Goal: Transaction & Acquisition: Subscribe to service/newsletter

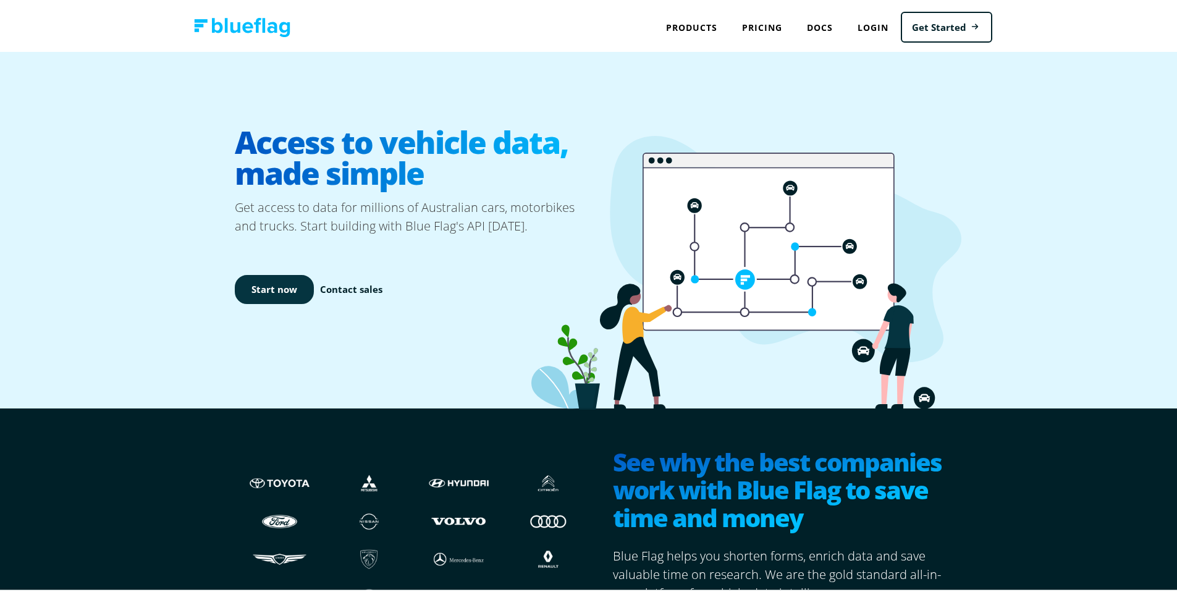
click at [286, 290] on link "Start now" at bounding box center [274, 286] width 79 height 29
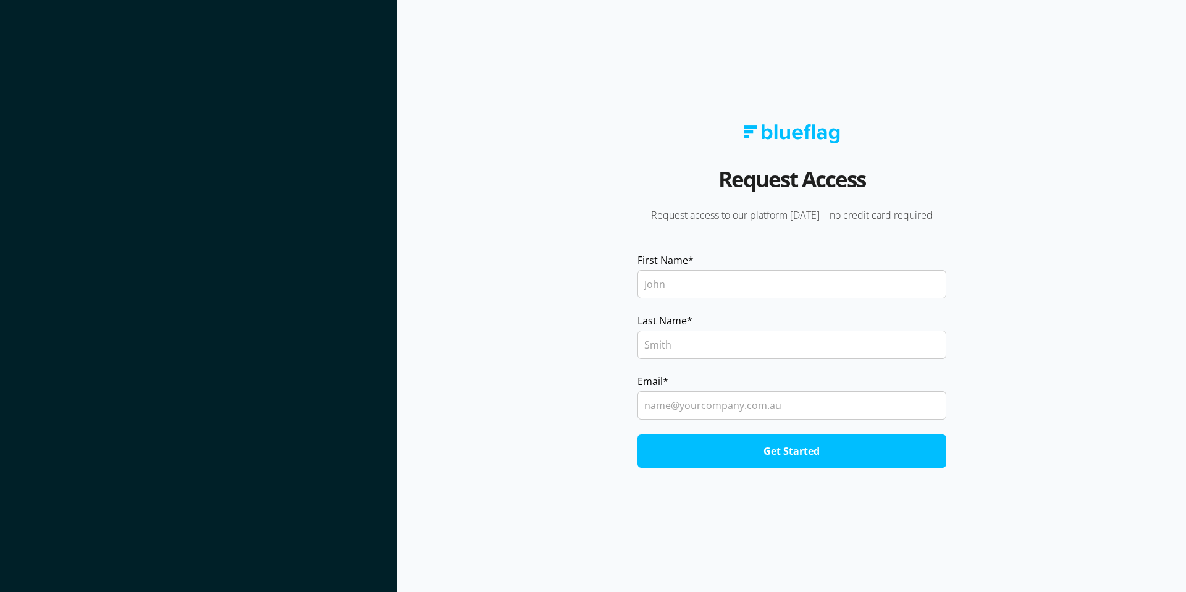
click at [660, 280] on input "First Name *" at bounding box center [791, 284] width 309 height 28
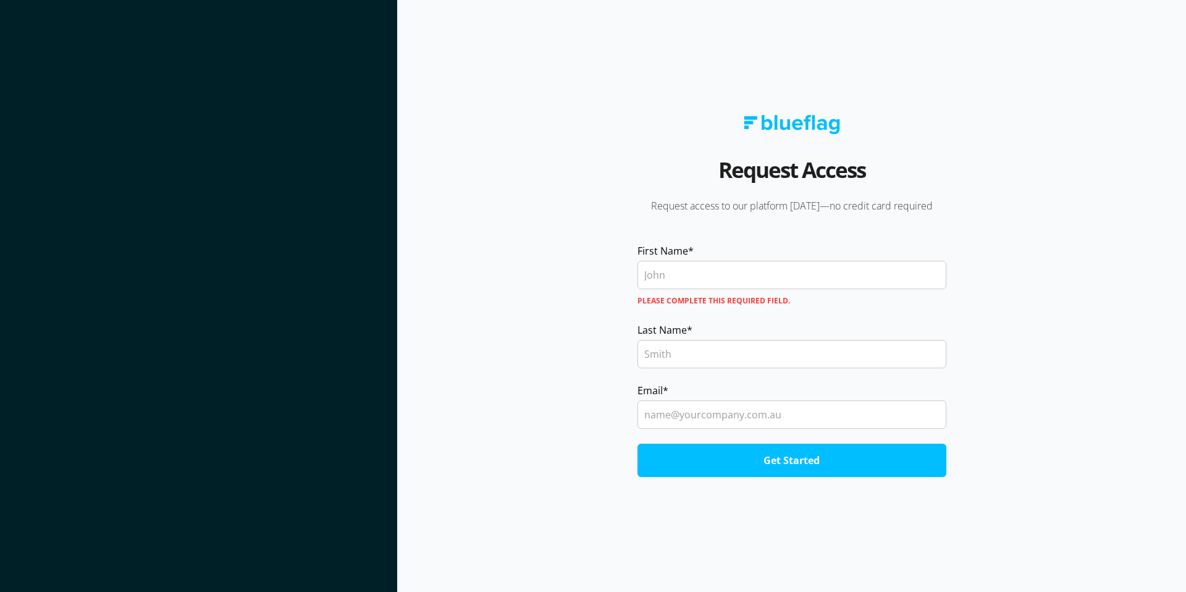
click at [760, 187] on h2 "Request Access" at bounding box center [791, 176] width 147 height 46
click at [762, 174] on h2 "Request Access" at bounding box center [791, 176] width 147 height 46
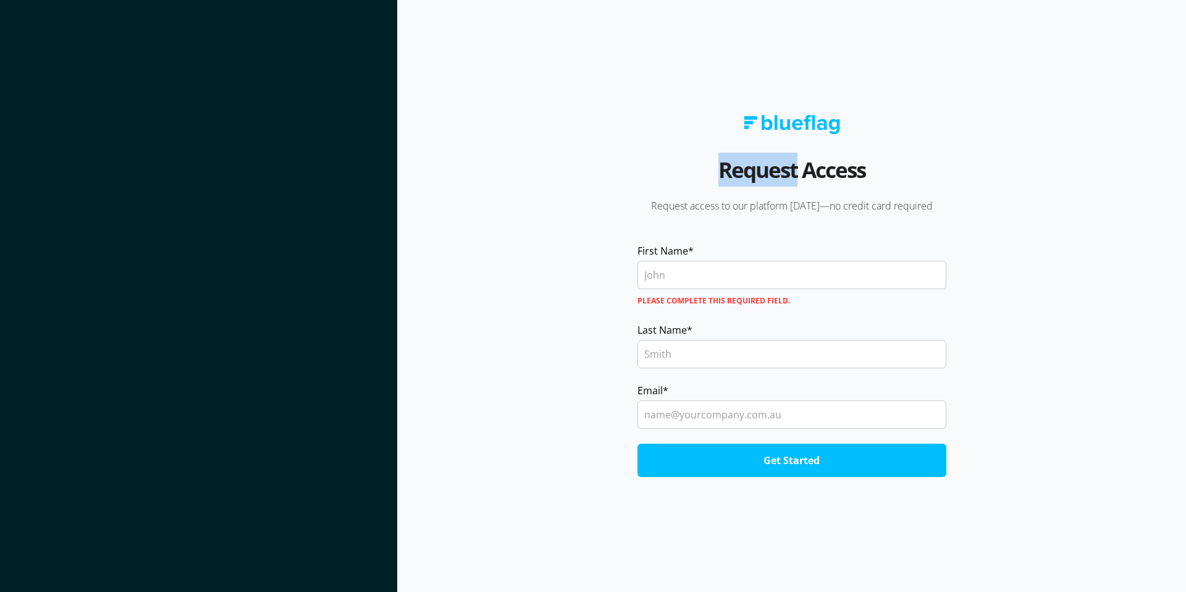
click at [825, 128] on img at bounding box center [792, 124] width 96 height 19
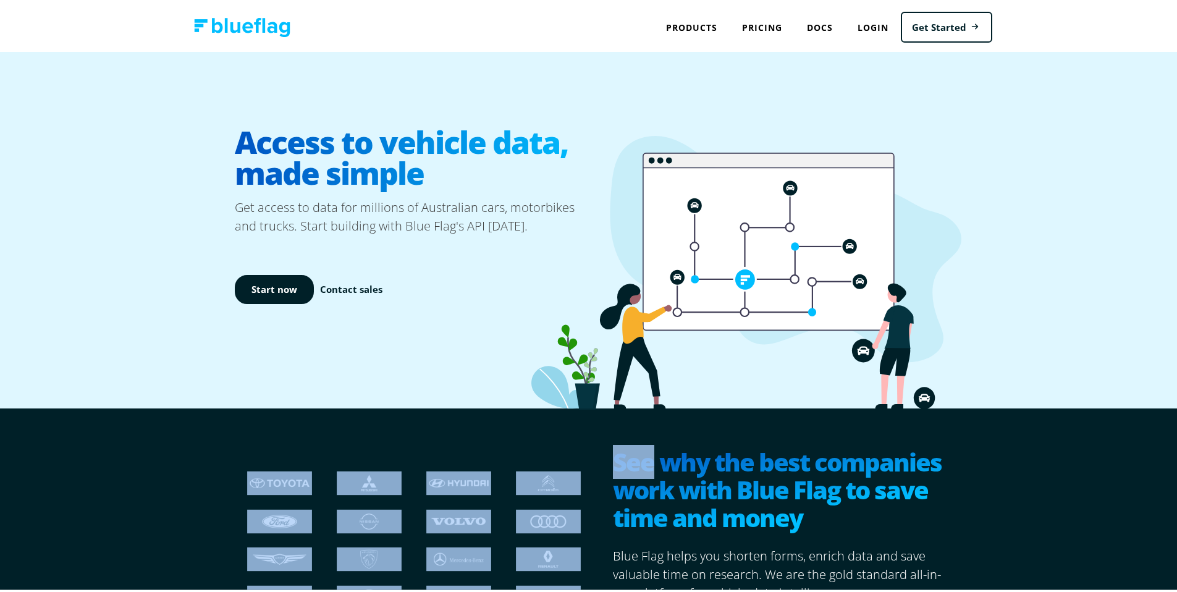
click at [825, 127] on div at bounding box center [772, 227] width 358 height 277
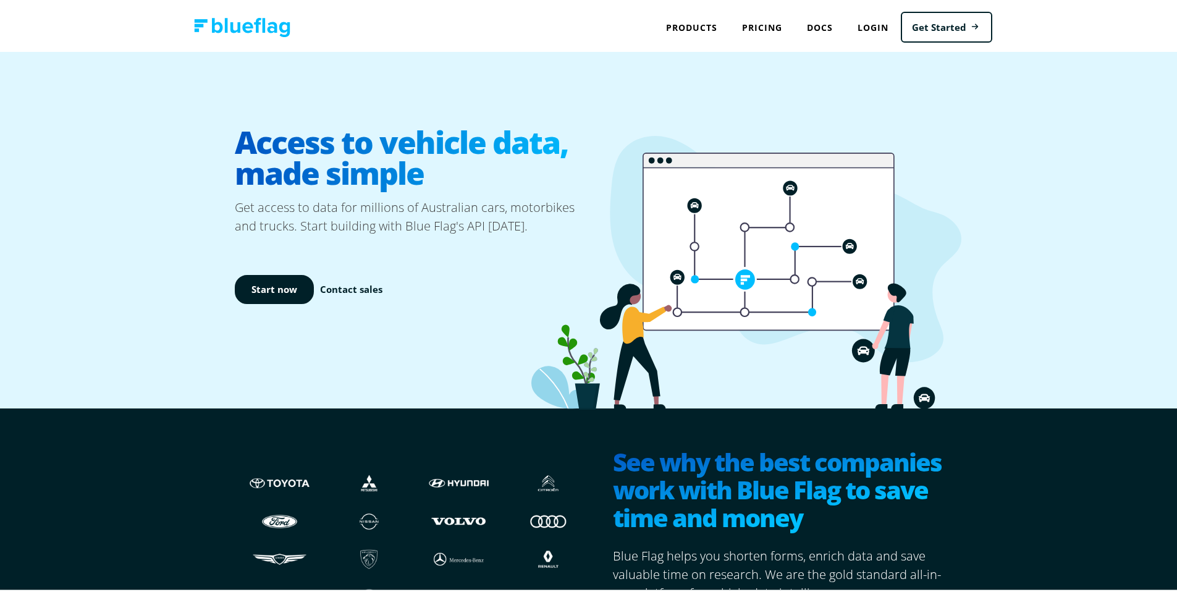
click at [342, 214] on p "Get access to data for millions of Australian cars, motorbikes and trucks. Star…" at bounding box center [414, 214] width 358 height 37
click at [938, 27] on link "Get Started" at bounding box center [946, 25] width 91 height 32
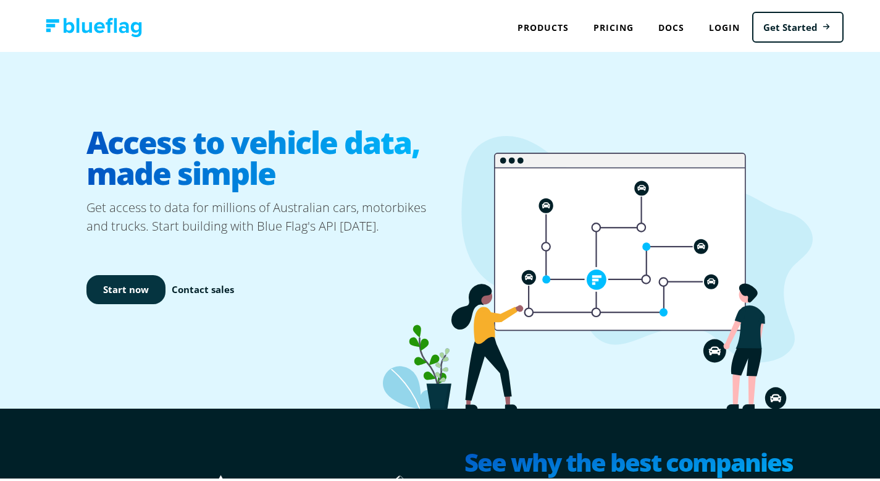
click at [121, 286] on link "Start now" at bounding box center [125, 286] width 79 height 29
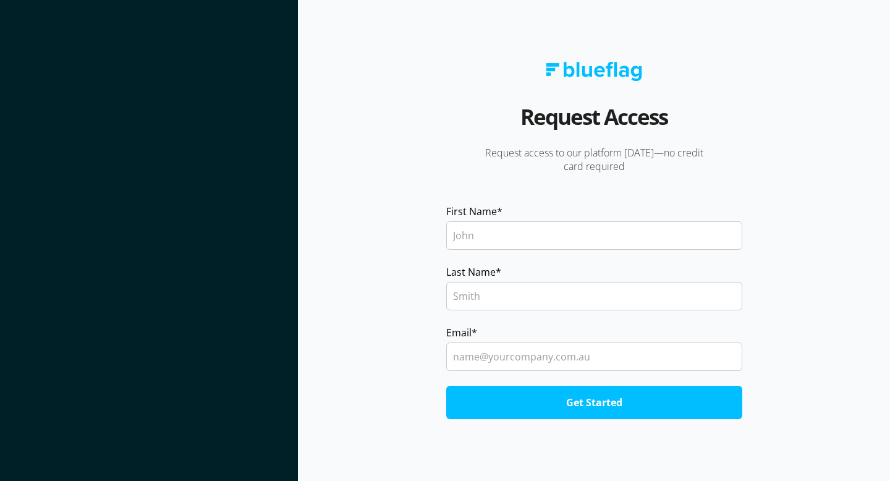
click at [351, 267] on section "Request Access Request access to our platform [DATE]—no credit card required Fi…" at bounding box center [594, 240] width 592 height 481
